Goal: Information Seeking & Learning: Check status

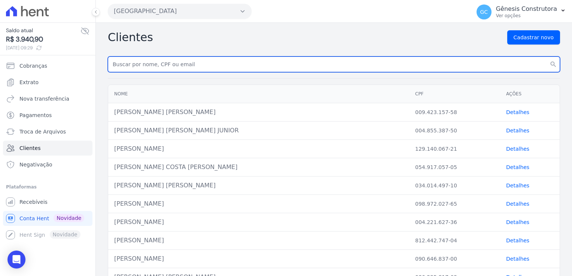
click at [224, 65] on input "text" at bounding box center [334, 65] width 452 height 16
paste input "[PERSON_NAME]"
type input "[PERSON_NAME]"
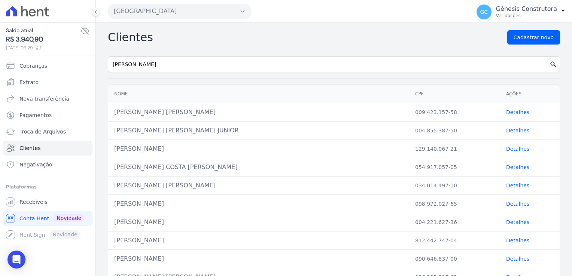
click at [547, 63] on button "search" at bounding box center [553, 65] width 13 height 16
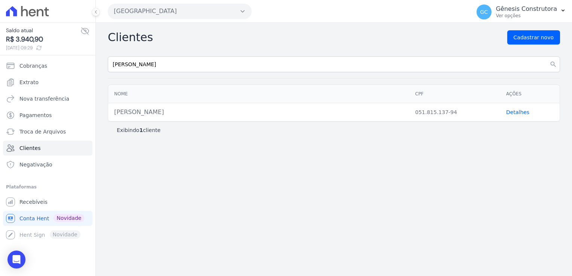
click at [518, 112] on link "Detalhes" at bounding box center [517, 112] width 23 height 6
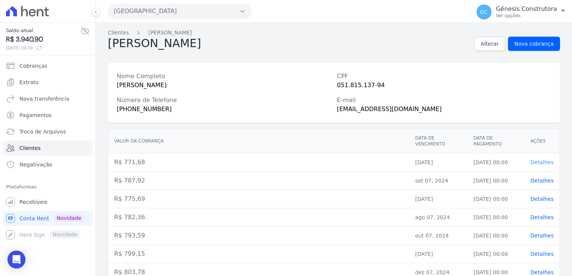
click at [540, 162] on span "Detalhes" at bounding box center [542, 163] width 23 height 6
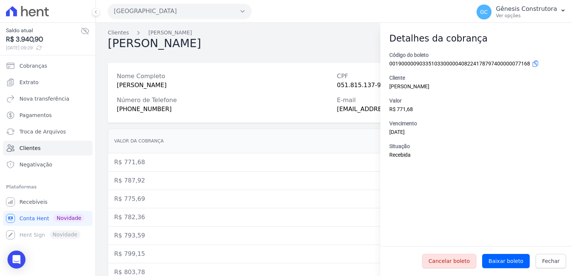
click at [543, 263] on link "Fechar" at bounding box center [551, 261] width 30 height 14
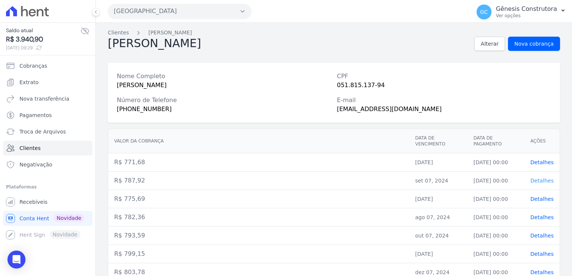
click at [544, 182] on span "Detalhes" at bounding box center [542, 181] width 23 height 6
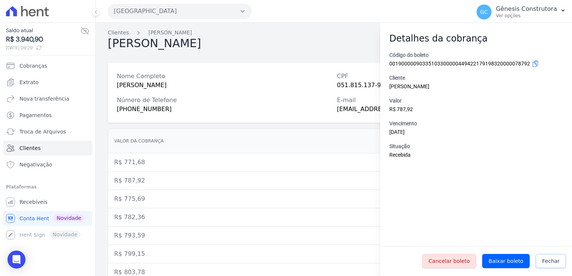
click at [553, 262] on span "Fechar" at bounding box center [551, 261] width 18 height 7
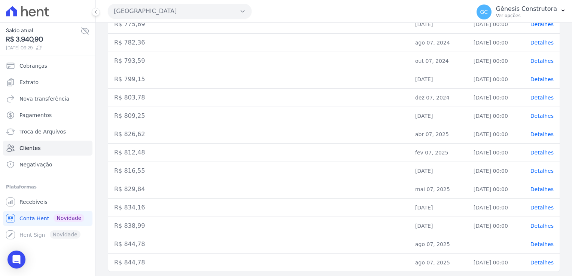
scroll to position [187, 0]
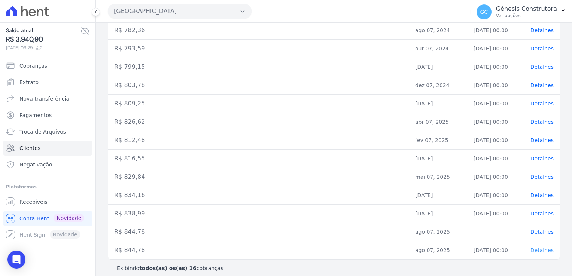
click at [539, 249] on span "Detalhes" at bounding box center [542, 251] width 23 height 6
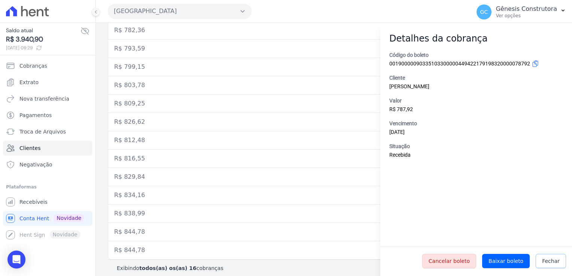
click at [551, 266] on link "Fechar" at bounding box center [551, 261] width 30 height 14
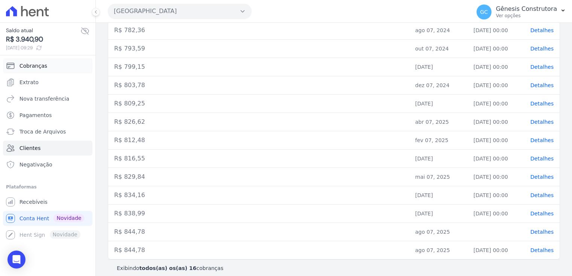
click at [29, 64] on span "Cobranças" at bounding box center [33, 65] width 28 height 7
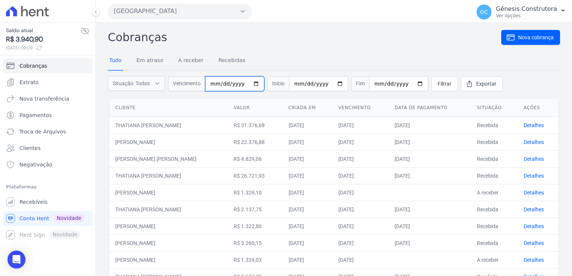
click at [219, 83] on input "date" at bounding box center [234, 83] width 59 height 15
click at [213, 85] on input "date" at bounding box center [234, 83] width 59 height 15
type input "0205-09-07"
type input "[DATE]"
click at [431, 82] on link "Filtrar" at bounding box center [444, 83] width 27 height 15
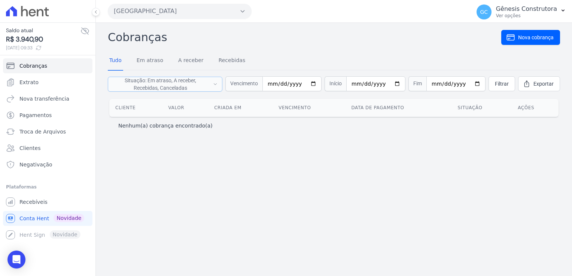
click at [218, 82] on icon "button" at bounding box center [215, 84] width 4 height 7
click at [222, 85] on button "Situação: Em atraso, A receber, Recebidas, Canceladas" at bounding box center [165, 84] width 115 height 15
click at [493, 85] on link "Filtrar" at bounding box center [502, 83] width 27 height 15
click at [178, 14] on button "[GEOGRAPHIC_DATA]" at bounding box center [180, 11] width 144 height 15
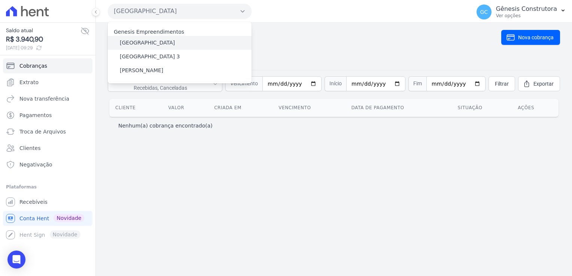
click at [175, 48] on div "[GEOGRAPHIC_DATA]" at bounding box center [180, 43] width 144 height 14
click at [504, 85] on span "Filtrar" at bounding box center [502, 83] width 14 height 7
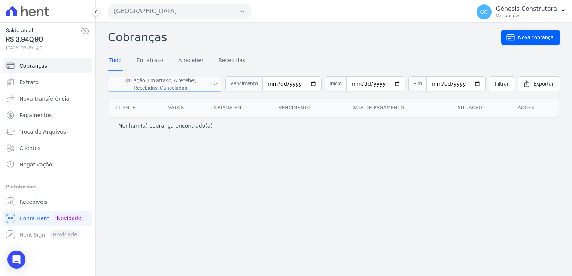
click at [218, 83] on icon "button" at bounding box center [215, 84] width 4 height 7
click at [218, 82] on icon "button" at bounding box center [215, 84] width 4 height 7
click at [283, 82] on input "[DATE]" at bounding box center [292, 83] width 59 height 15
click at [295, 82] on input "[DATE]" at bounding box center [292, 83] width 59 height 15
click at [293, 84] on input "[DATE]" at bounding box center [292, 83] width 59 height 15
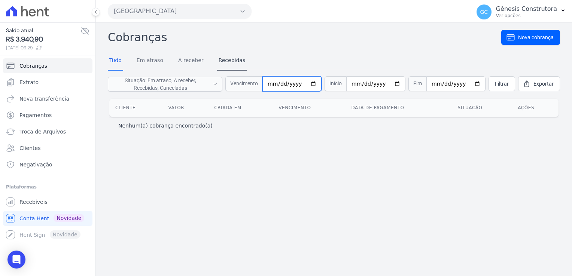
type input "[DATE]"
click at [496, 85] on link "Filtrar" at bounding box center [502, 83] width 27 height 15
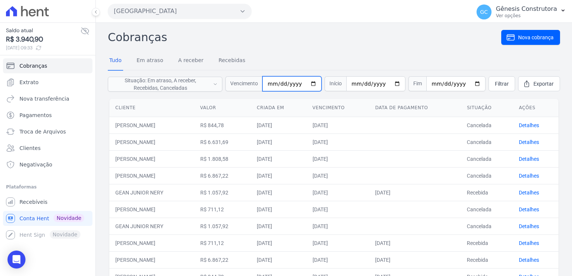
click at [286, 84] on input "2025-08-07" at bounding box center [292, 83] width 59 height 15
type input "[DATE]"
click at [505, 85] on link "Filtrar" at bounding box center [502, 83] width 27 height 15
